Goal: Check status: Check status

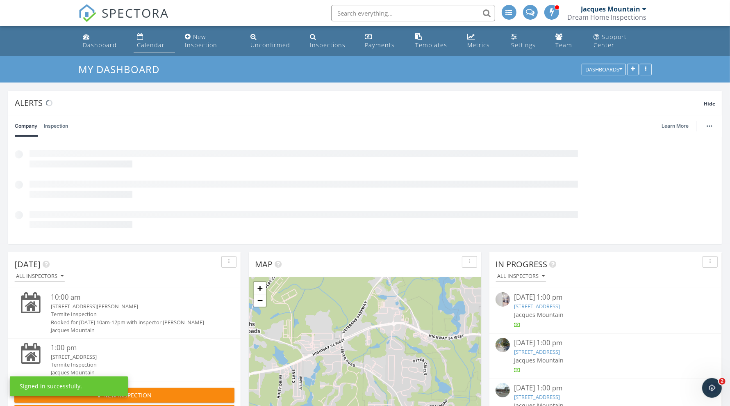
click at [141, 37] on div "Calendar" at bounding box center [140, 36] width 7 height 7
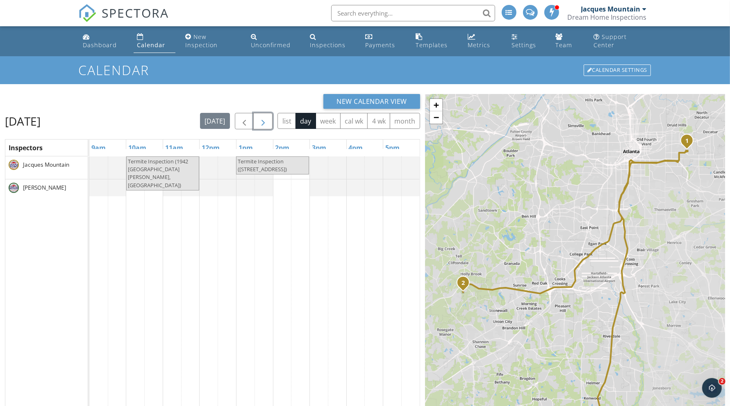
click at [262, 123] on span "button" at bounding box center [263, 121] width 10 height 10
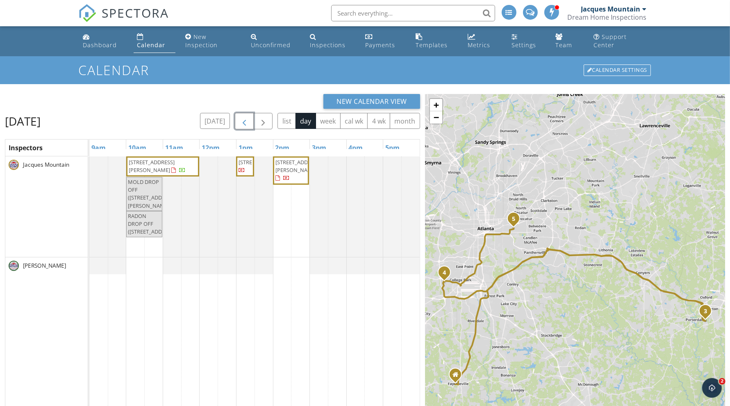
click at [242, 122] on span "button" at bounding box center [244, 121] width 10 height 10
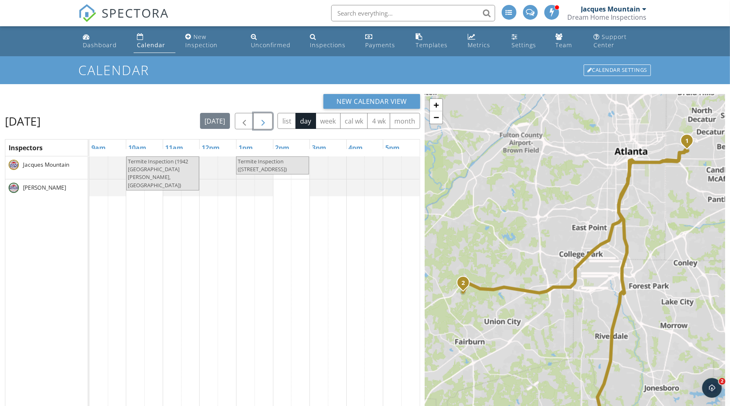
click at [273, 122] on button "button" at bounding box center [262, 121] width 19 height 17
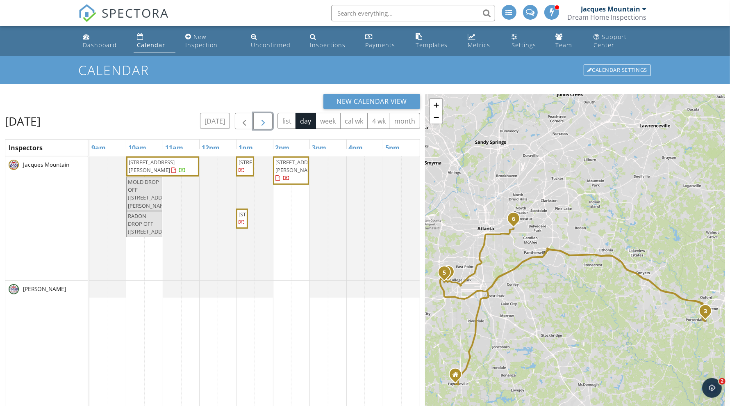
click at [264, 120] on span "button" at bounding box center [263, 121] width 10 height 10
